Goal: Task Accomplishment & Management: Complete application form

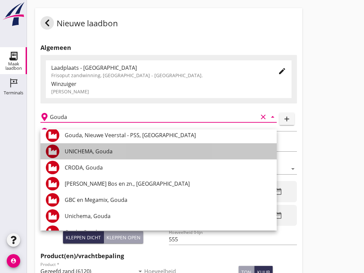
scroll to position [54, 0]
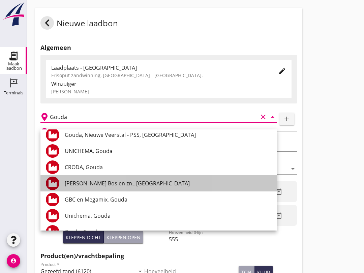
click at [102, 186] on div "[PERSON_NAME] Bos en zn., [GEOGRAPHIC_DATA]" at bounding box center [168, 183] width 207 height 8
type input "[PERSON_NAME] Bos en zn., [GEOGRAPHIC_DATA]"
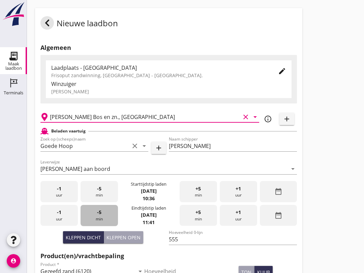
click at [108, 226] on div "-5 min" at bounding box center [99, 215] width 37 height 21
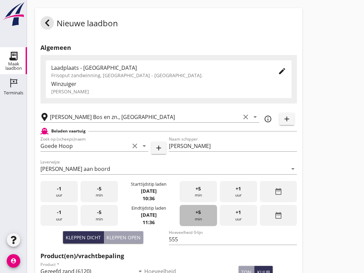
click at [205, 221] on div "+5 min" at bounding box center [198, 215] width 37 height 21
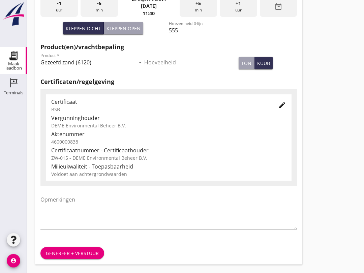
scroll to position [215, 0]
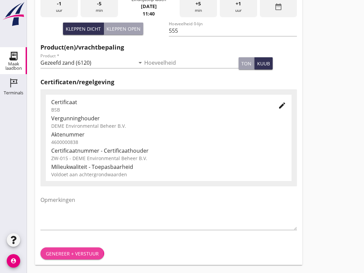
click at [85, 253] on div "Genereer + verstuur" at bounding box center [72, 253] width 53 height 7
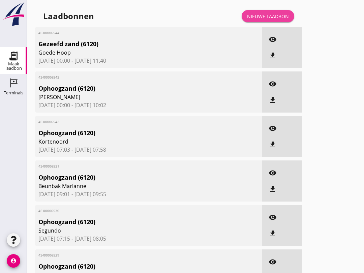
click at [274, 22] on link "Nieuwe laadbon" at bounding box center [268, 16] width 53 height 12
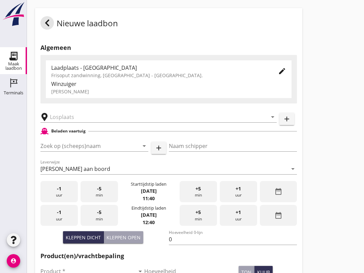
click at [84, 151] on input "Zoek op (scheeps)naam" at bounding box center [84, 146] width 89 height 11
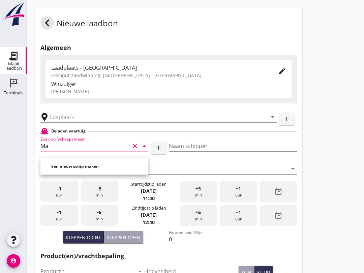
type input "M"
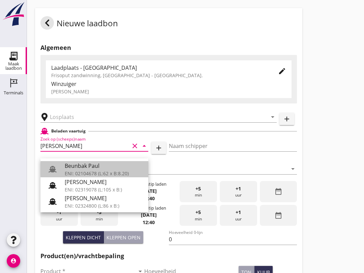
click at [101, 172] on div "ENI: 02104678 (L:62 x B:8.20)" at bounding box center [104, 173] width 78 height 7
type input "Beunbak Paul"
type input "[PERSON_NAME]"
type input "576"
